Goal: Contribute content

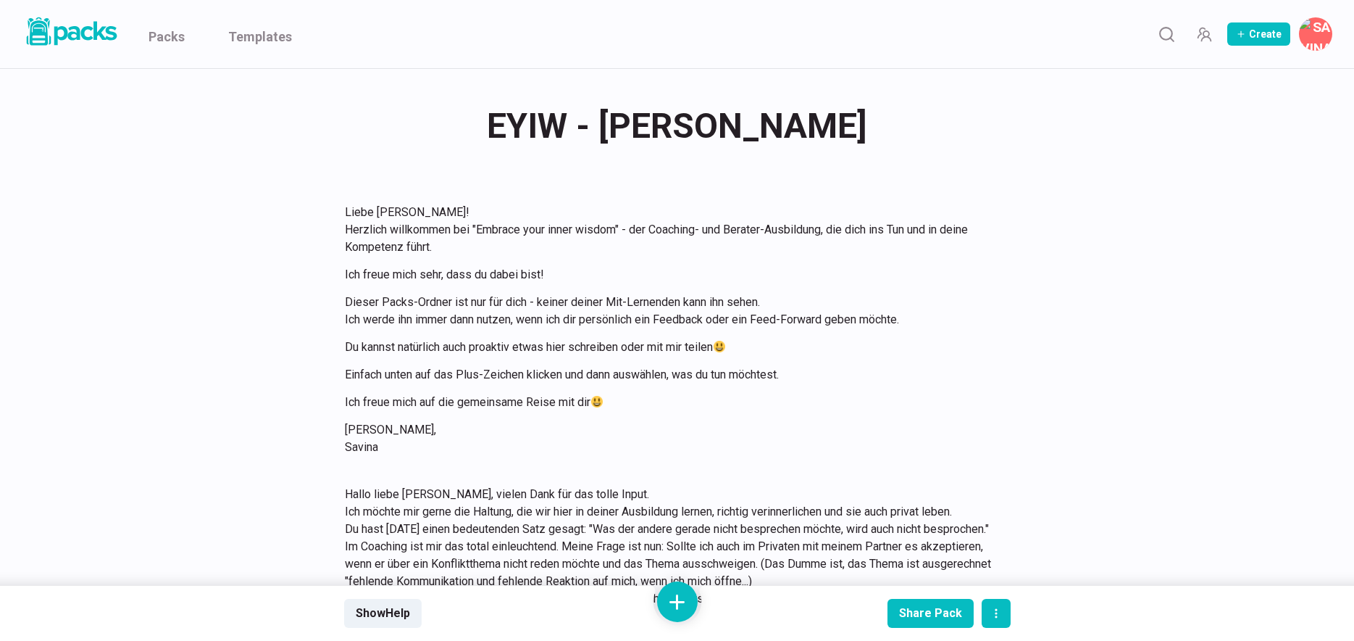
scroll to position [2390, 0]
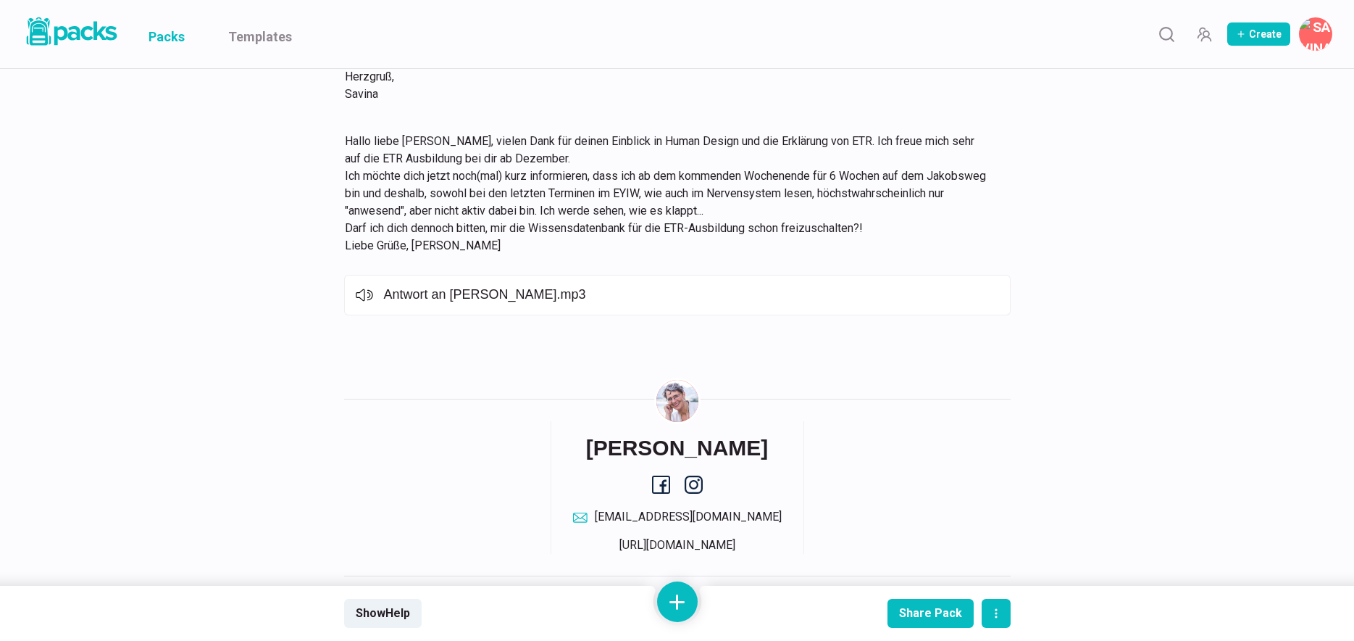
click at [167, 43] on link "Packs" at bounding box center [167, 34] width 36 height 68
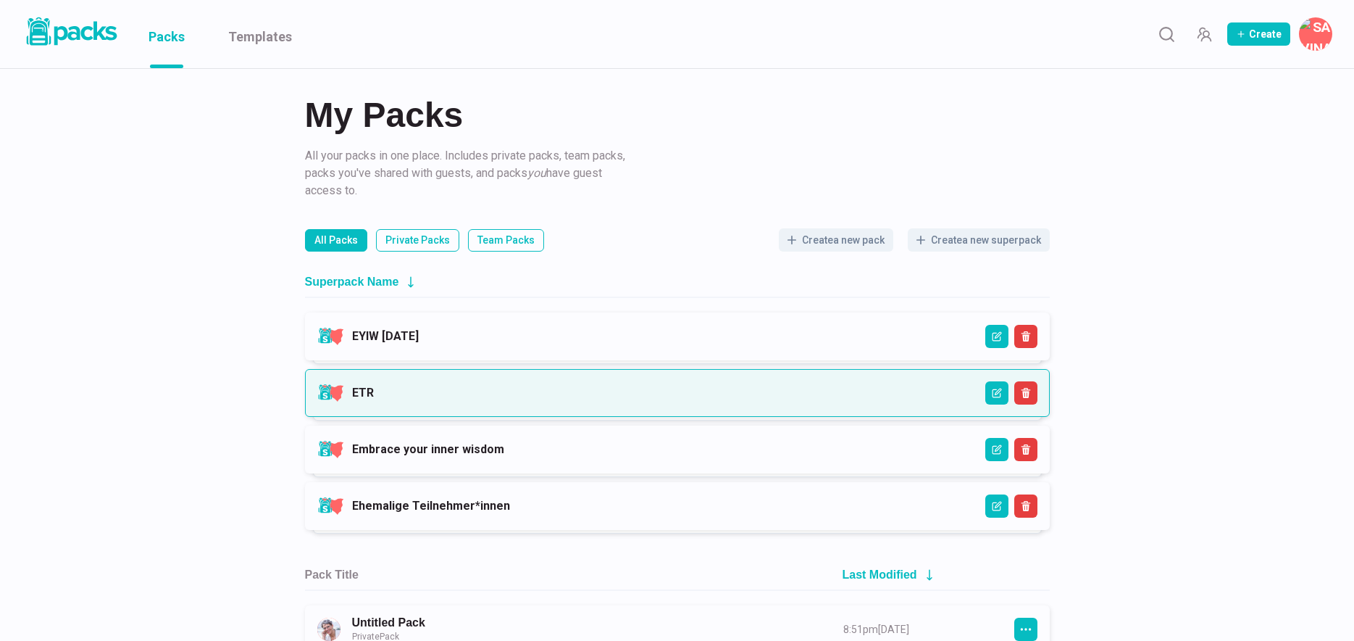
click at [374, 386] on link "ETR" at bounding box center [363, 392] width 22 height 14
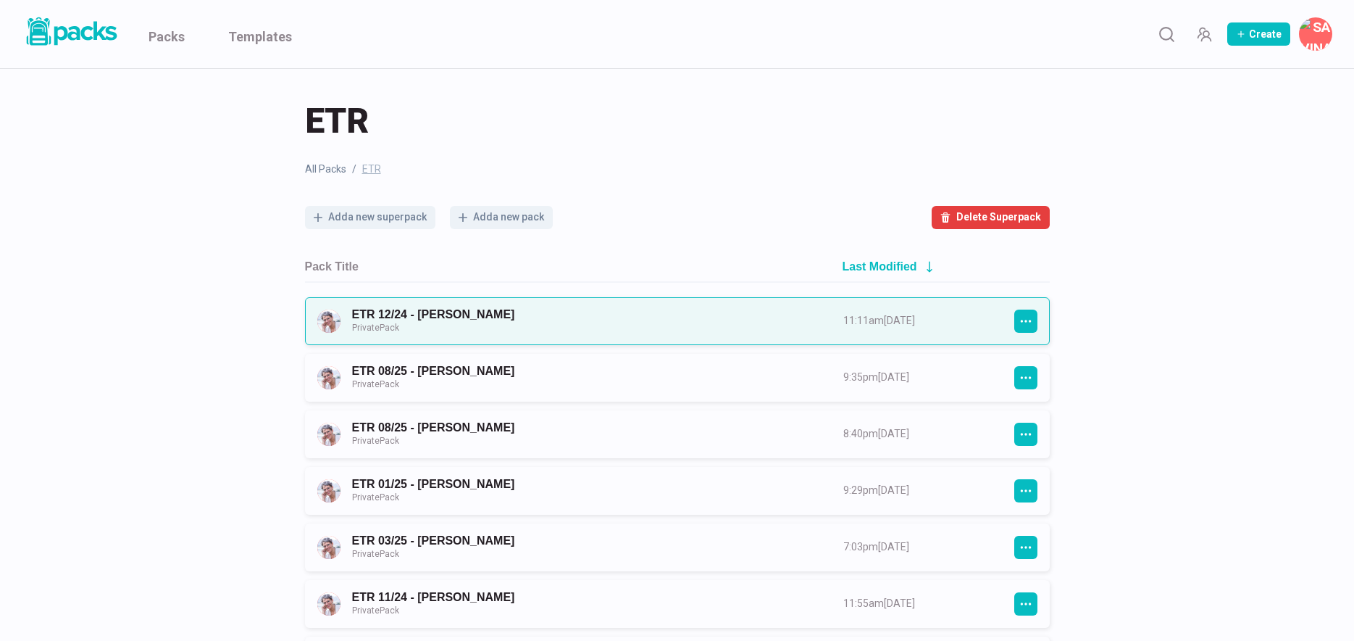
click at [465, 320] on link "ETR 12/24 - Lisa Pereira Private Pack" at bounding box center [584, 320] width 465 height 27
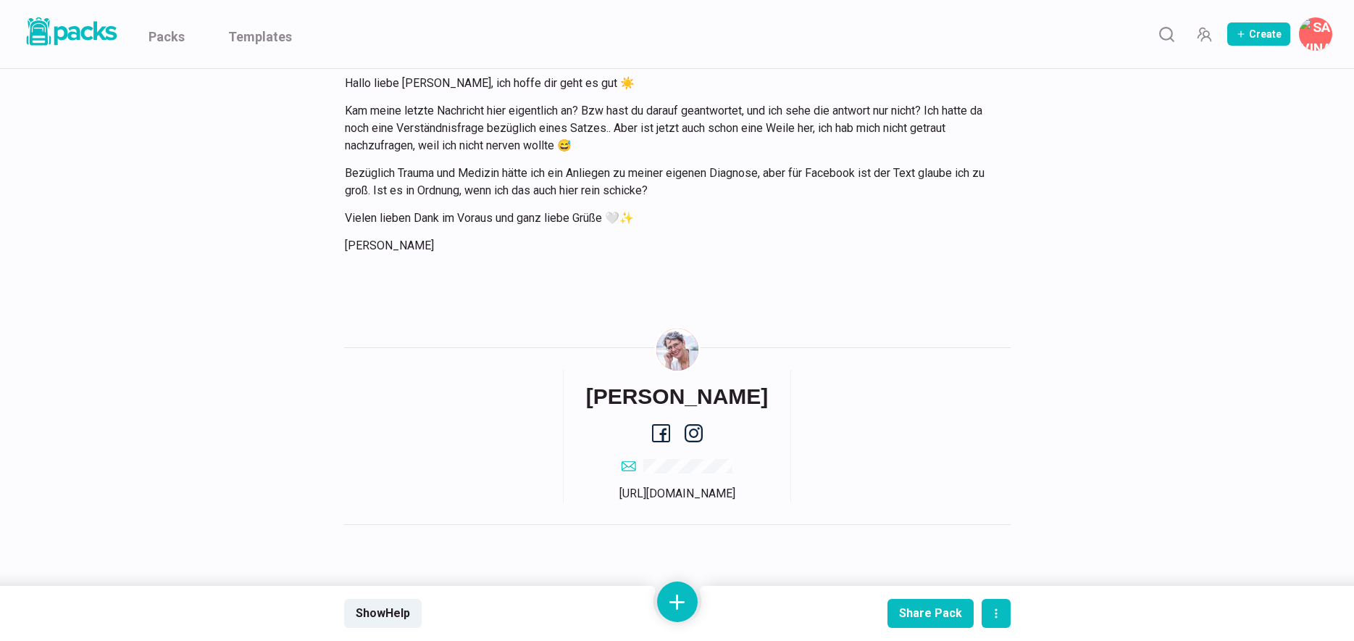
scroll to position [14485, 0]
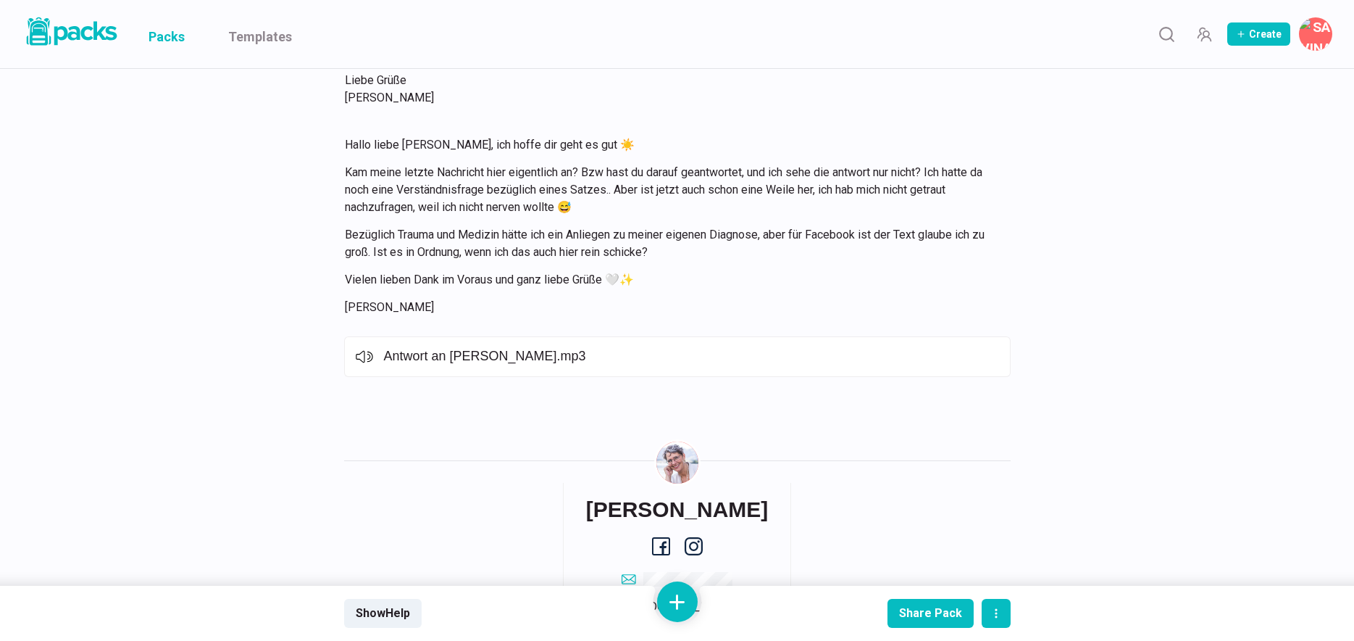
click at [175, 43] on link "Packs" at bounding box center [167, 34] width 36 height 68
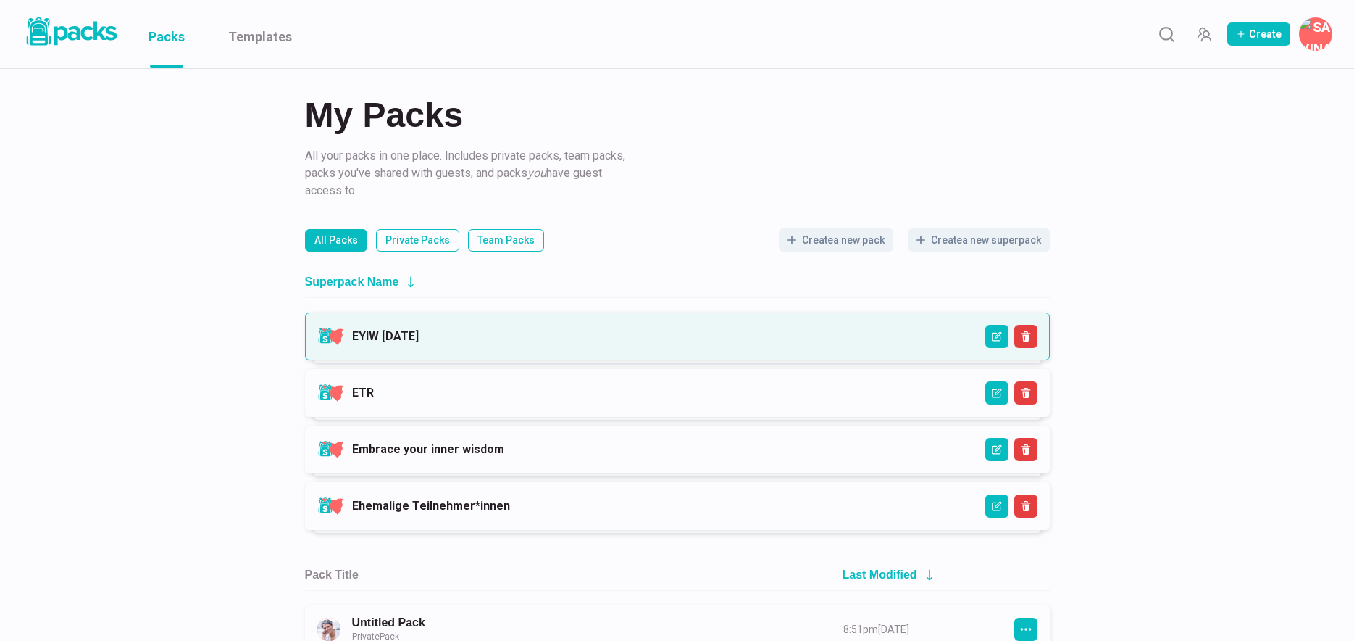
click at [419, 341] on link "EYIW [DATE]" at bounding box center [385, 336] width 67 height 14
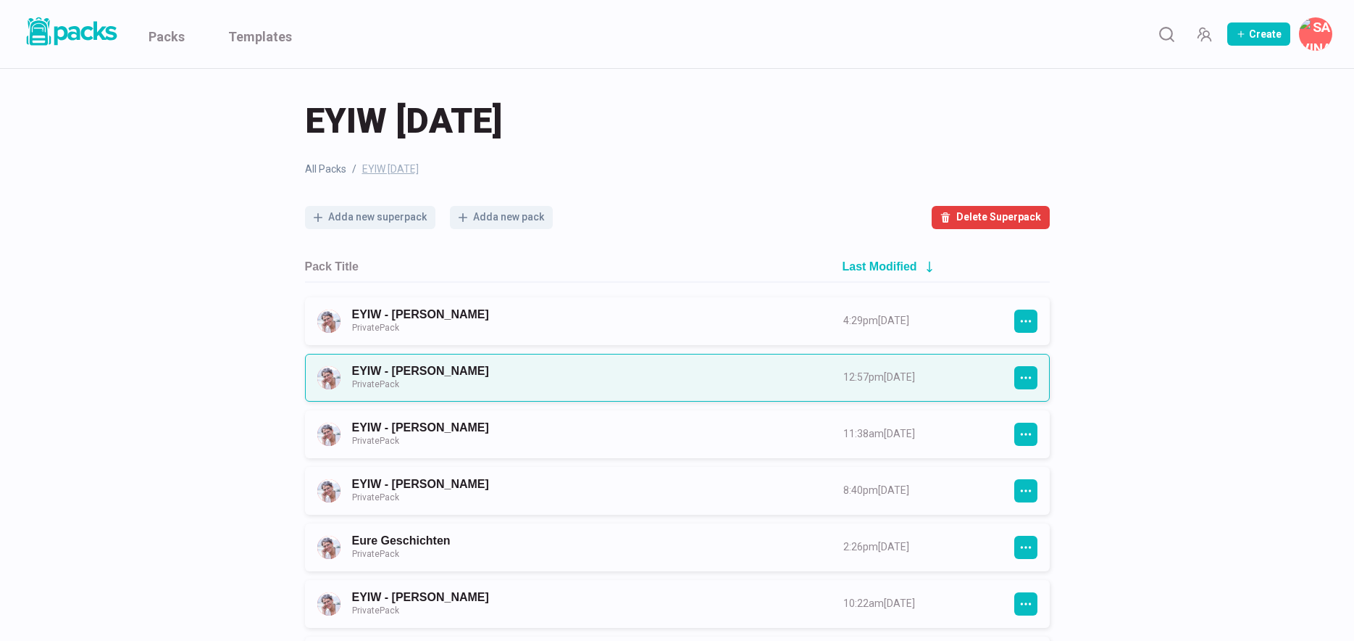
click at [501, 375] on link "EYIW - [PERSON_NAME] Private Pack" at bounding box center [584, 377] width 465 height 27
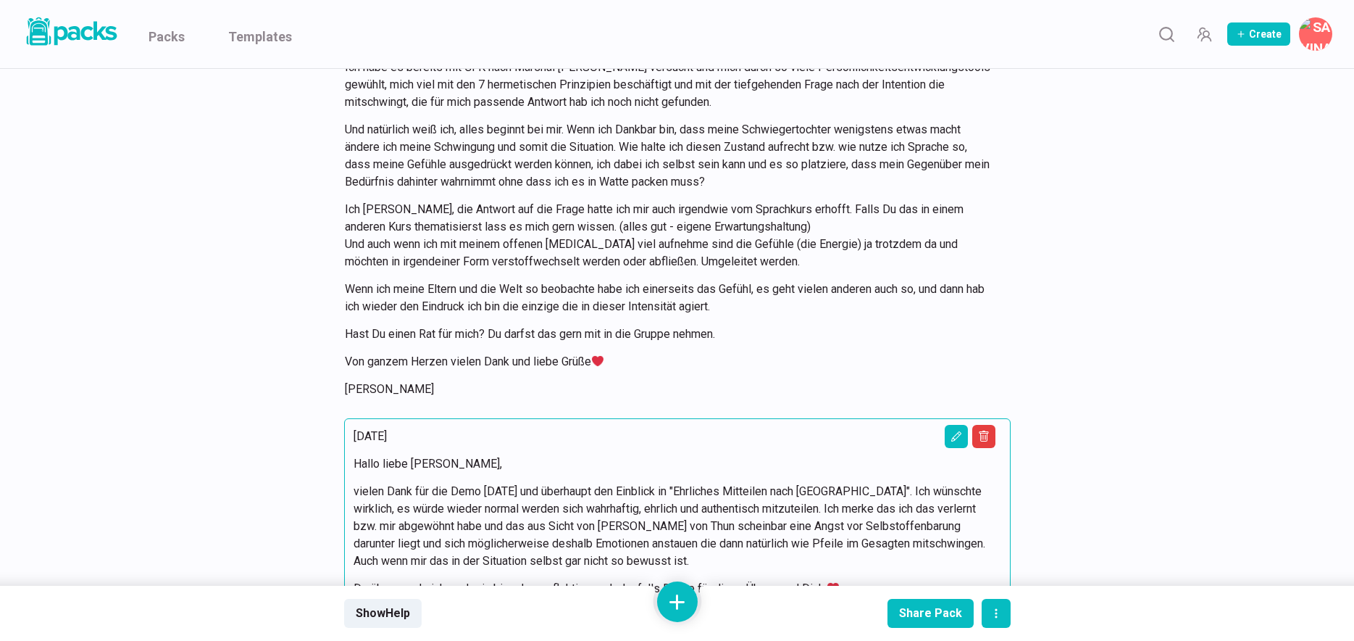
scroll to position [16868, 0]
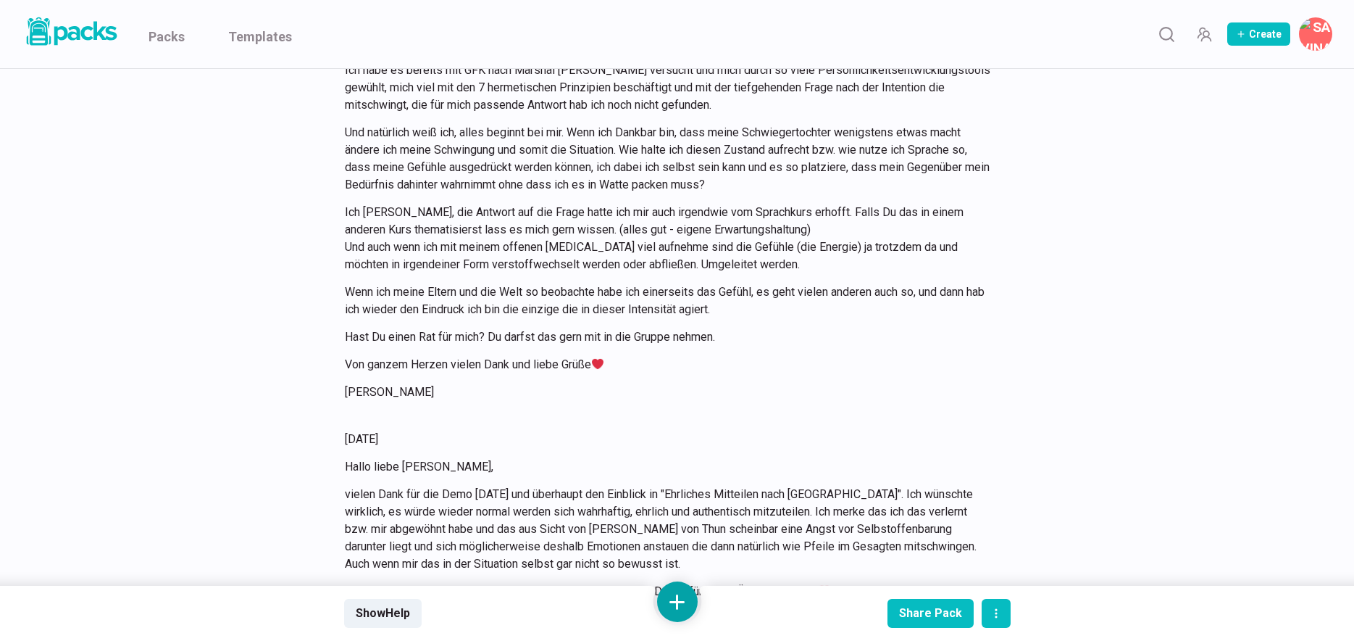
click at [683, 601] on button at bounding box center [677, 601] width 41 height 41
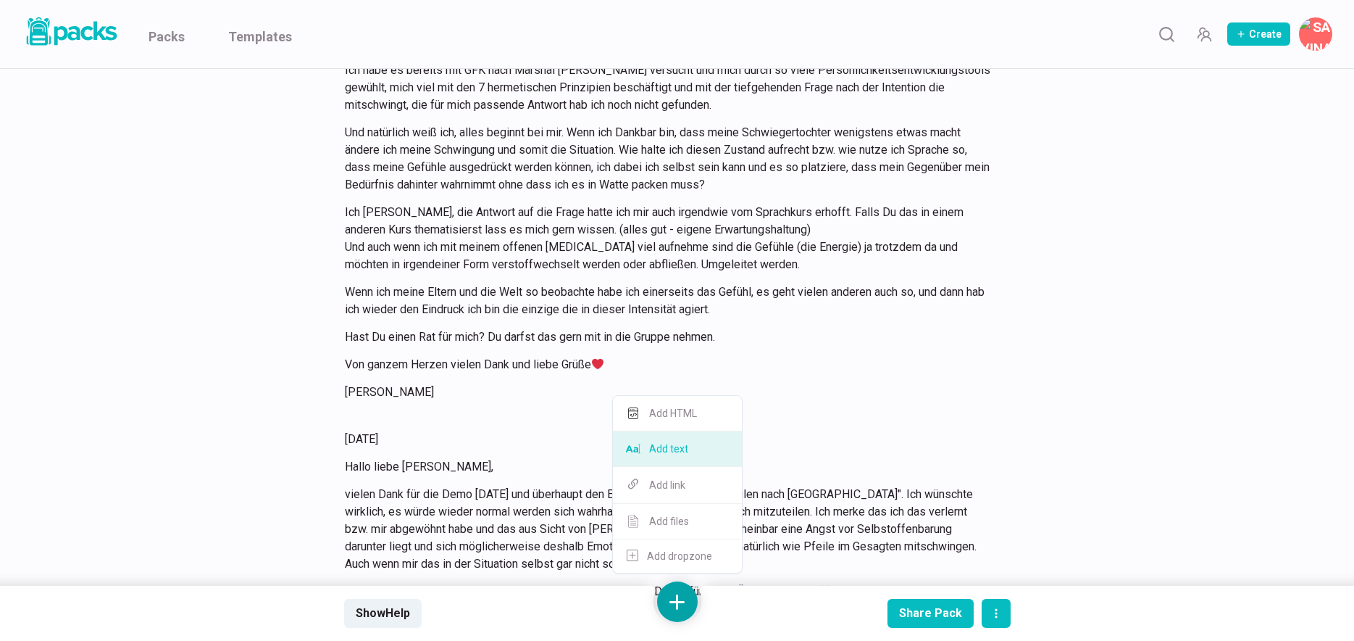
click at [713, 454] on button "Add text" at bounding box center [677, 449] width 129 height 36
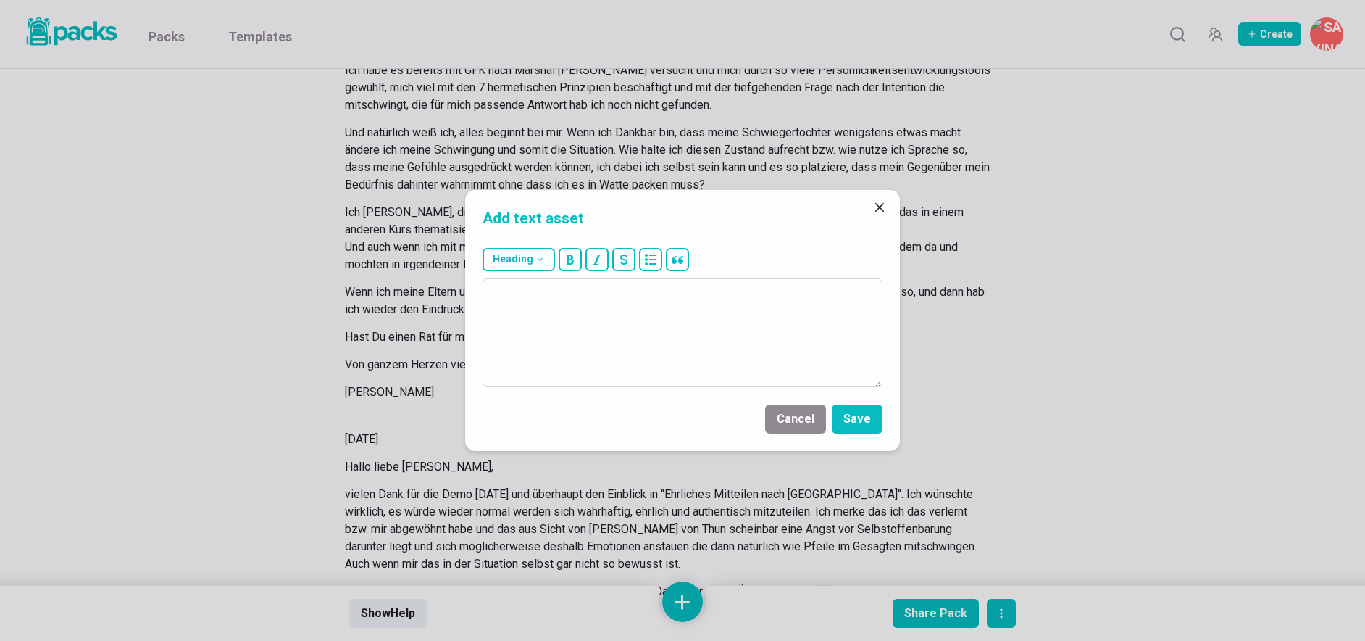
click at [739, 349] on textarea at bounding box center [683, 332] width 400 height 109
type textarea "I"
type textarea "Liebe [PERSON_NAME], ich habe alles aufgezeichnet :-) Viel Freude damit. Herzgr…"
click at [866, 416] on button "Save" at bounding box center [857, 418] width 51 height 29
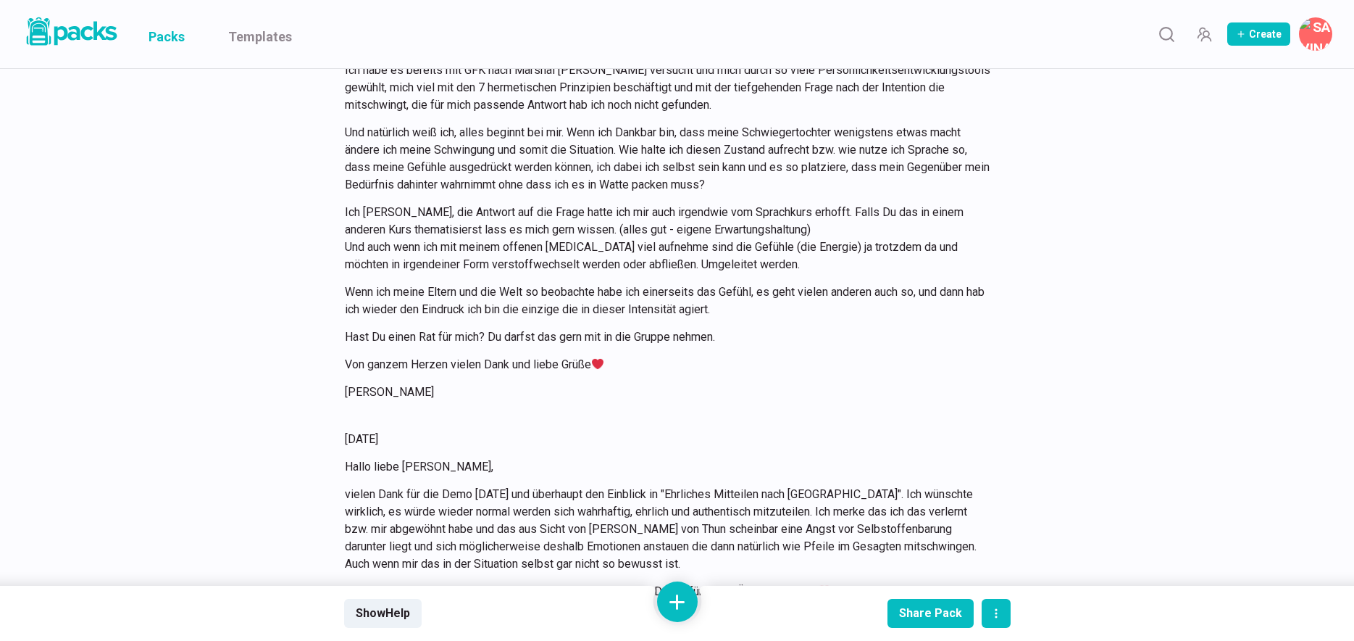
click at [175, 42] on link "Packs" at bounding box center [167, 34] width 36 height 68
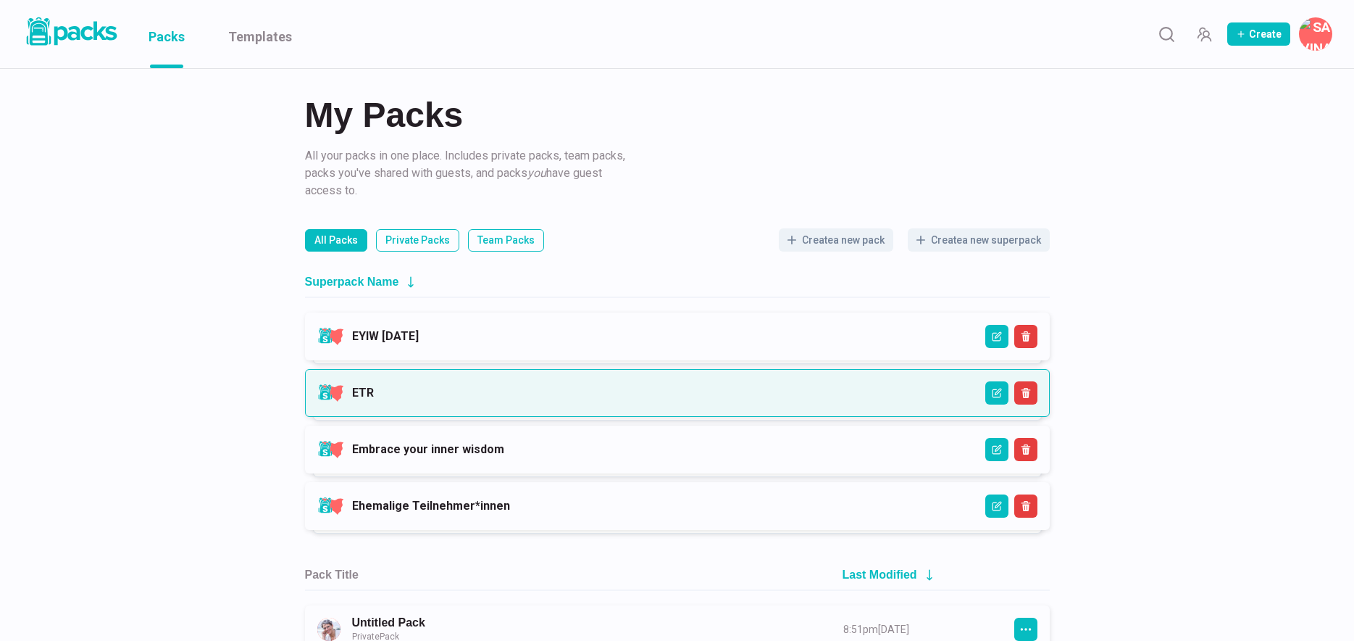
click at [374, 388] on link "ETR" at bounding box center [363, 392] width 22 height 14
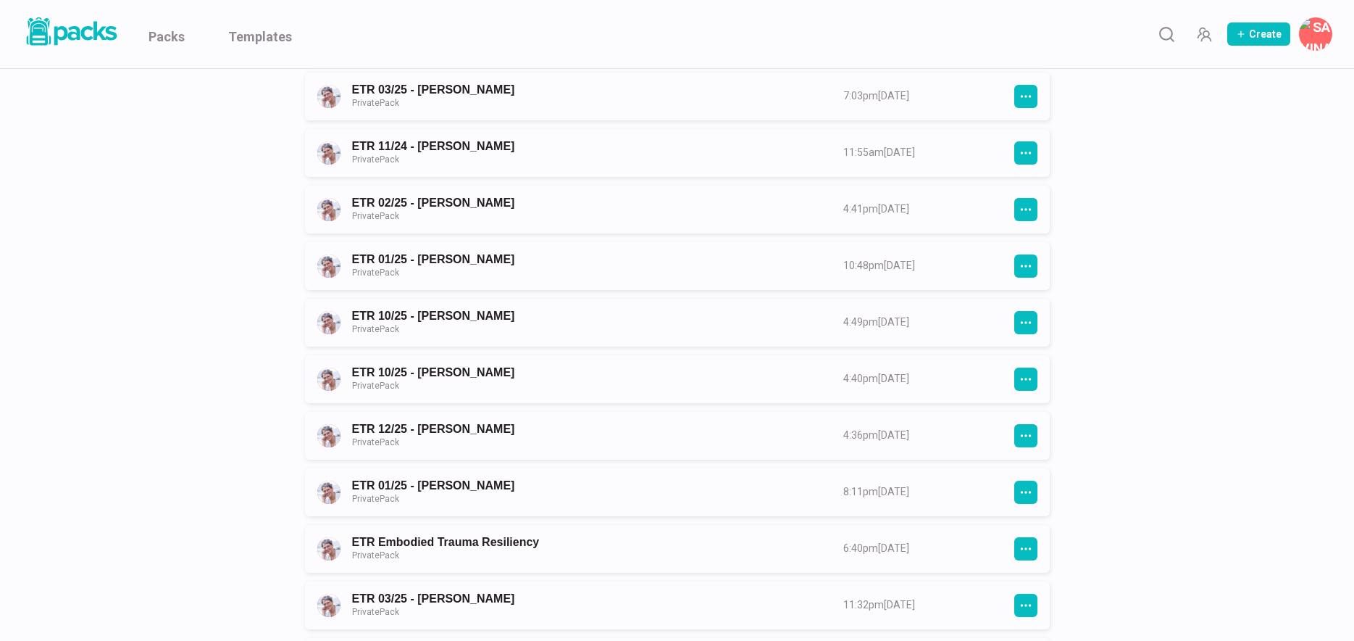
scroll to position [454, 0]
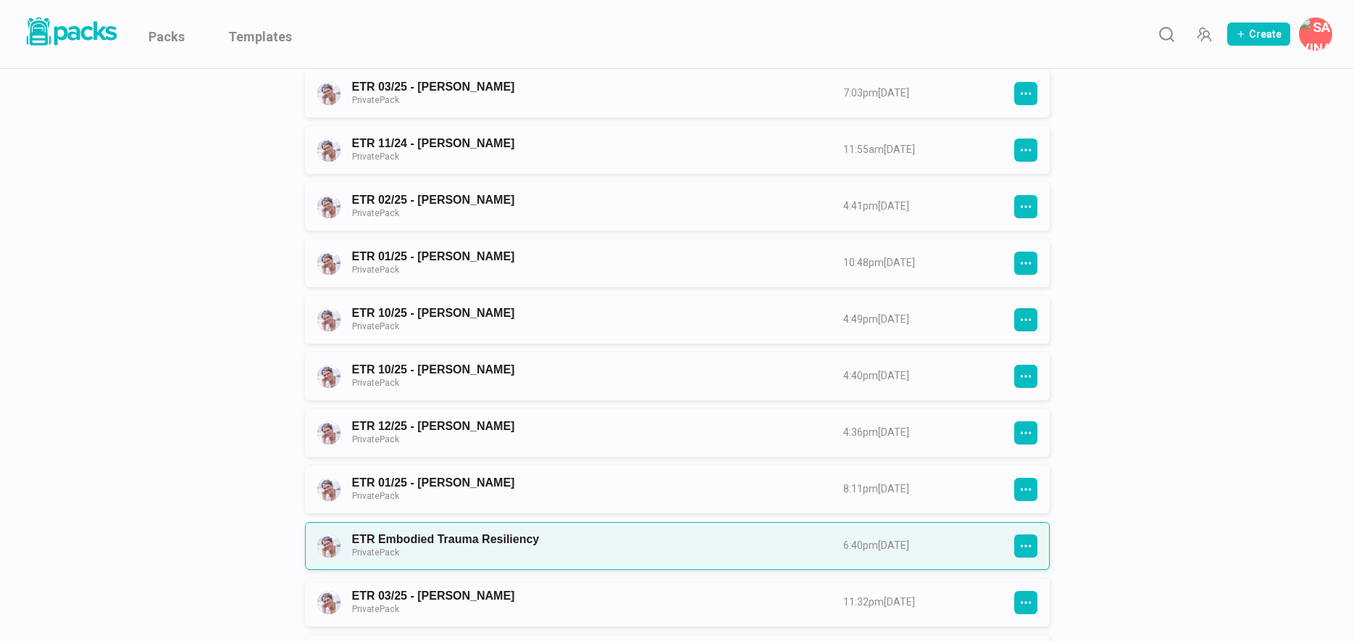
click at [598, 539] on link "ETR Embodied Trauma Resiliency Private Pack" at bounding box center [584, 545] width 465 height 27
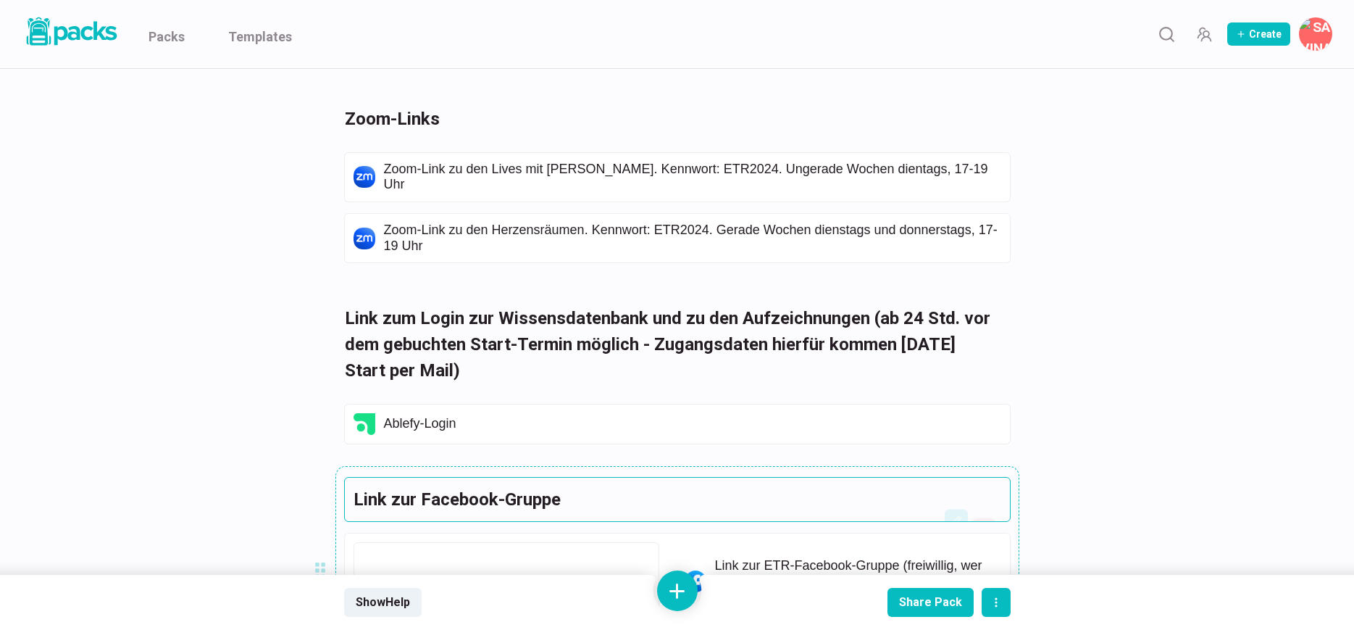
scroll to position [4309, 0]
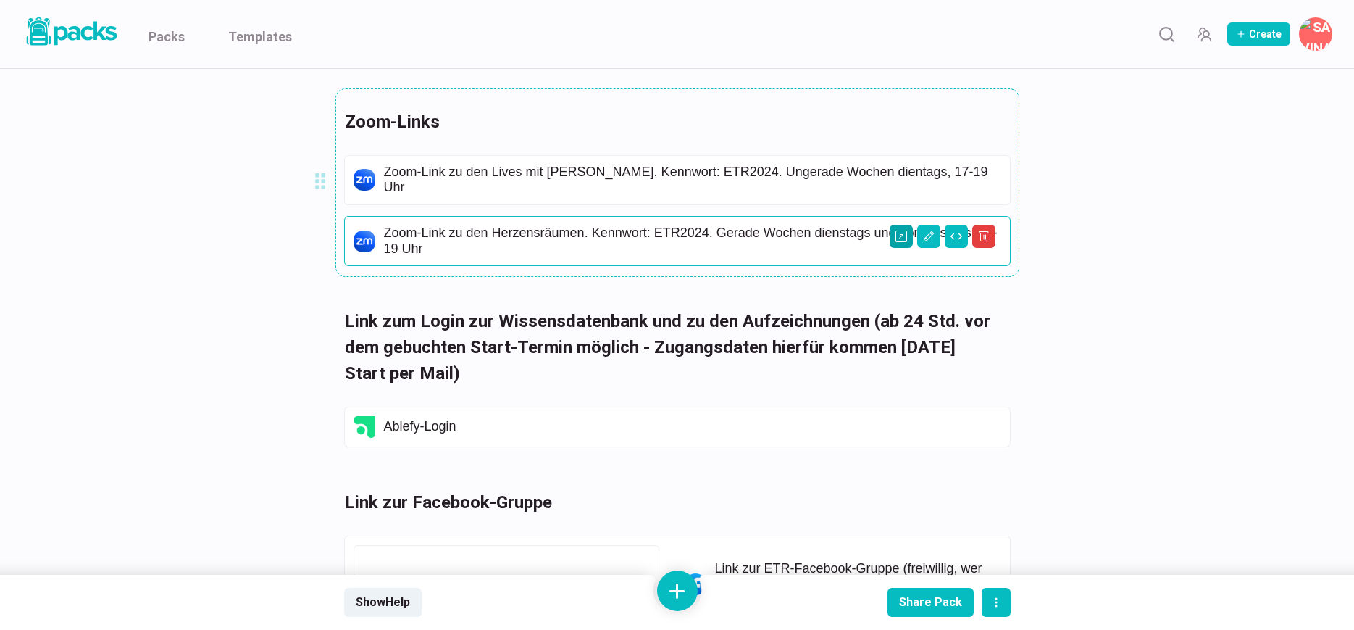
click at [903, 235] on icon "Open external link" at bounding box center [902, 236] width 12 height 12
